Goal: Check status: Check status

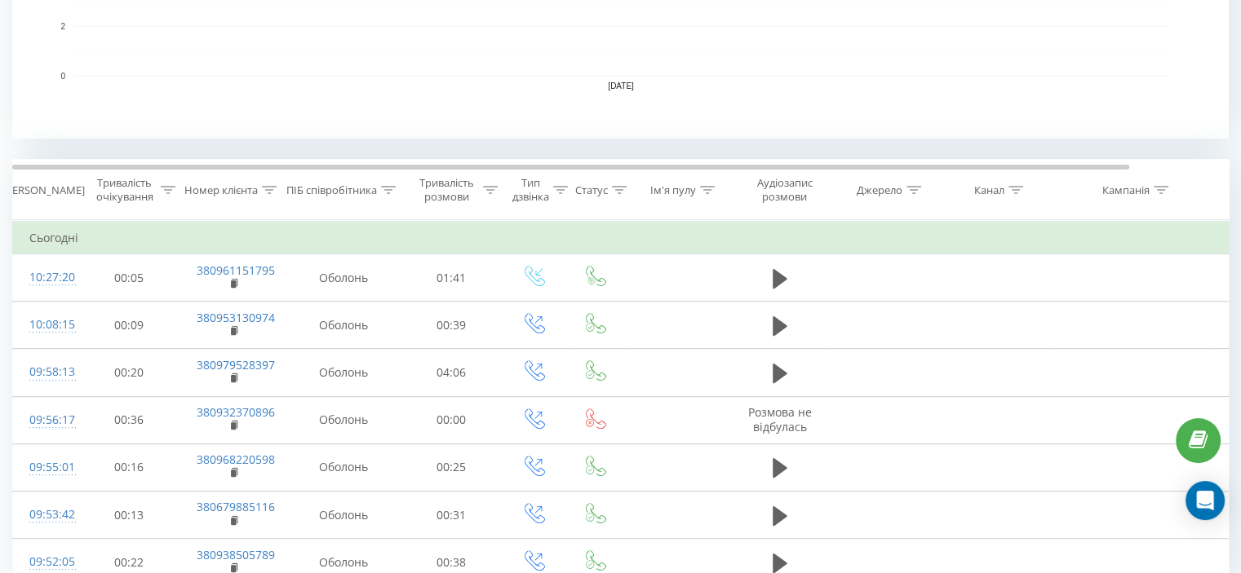
scroll to position [619, 0]
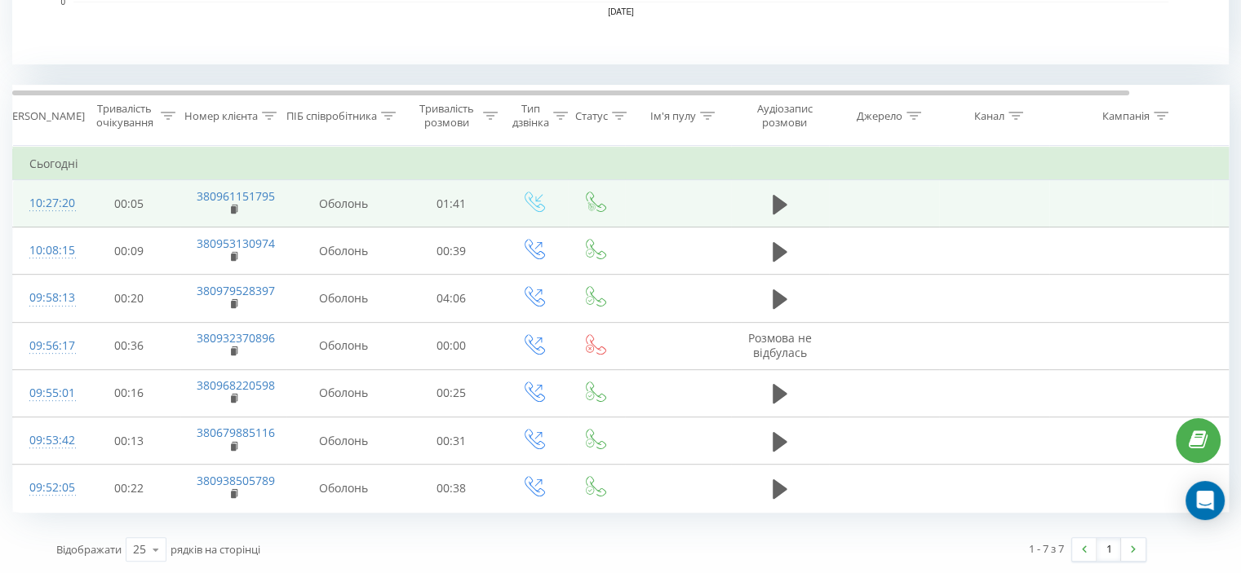
click at [242, 210] on td "380961151795" at bounding box center [233, 203] width 106 height 47
click at [235, 208] on rect at bounding box center [233, 209] width 5 height 7
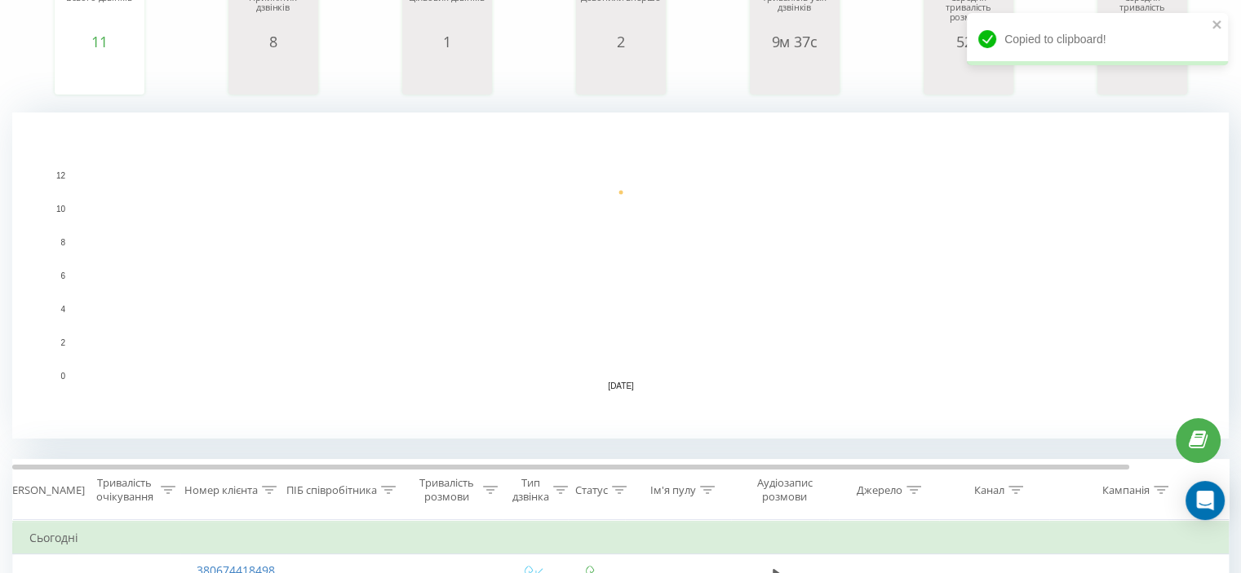
scroll to position [489, 0]
